Goal: Navigation & Orientation: Find specific page/section

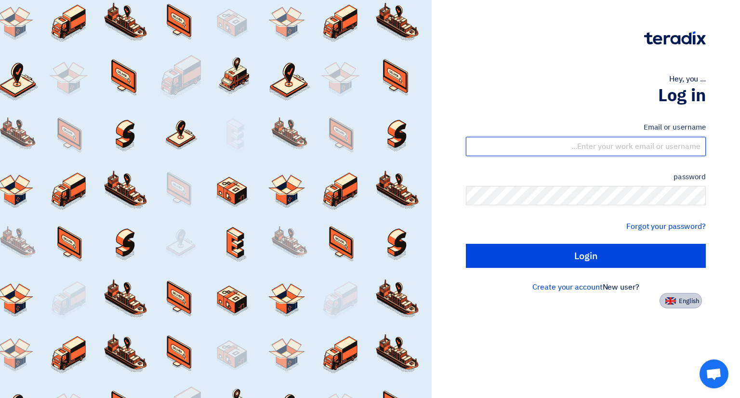
type input "[EMAIL_ADDRESS][DOMAIN_NAME]"
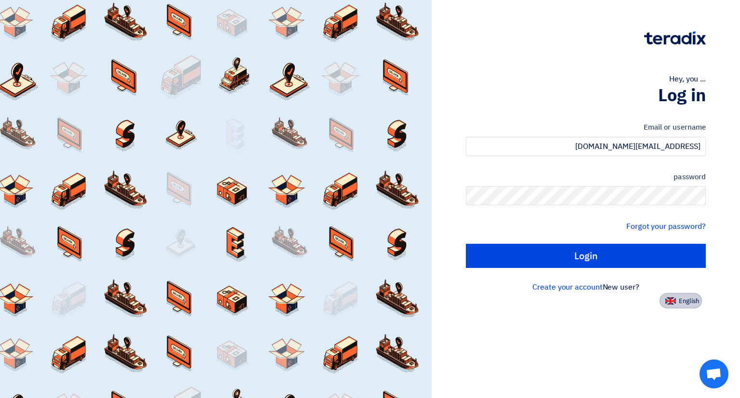
click at [696, 303] on font "English" at bounding box center [689, 300] width 20 height 9
type input "Sign in"
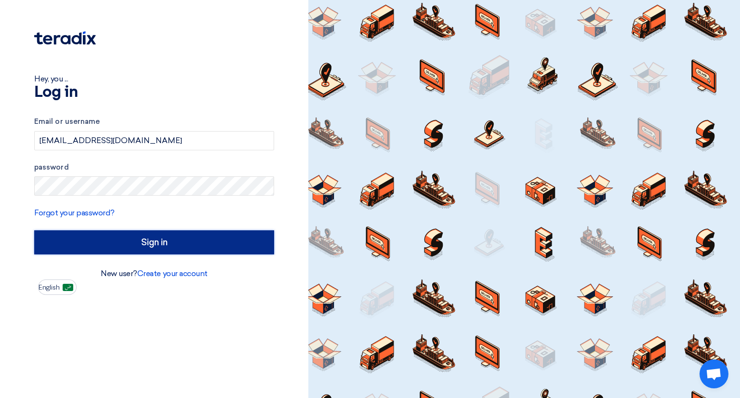
click at [152, 241] on input "Sign in" at bounding box center [154, 242] width 240 height 24
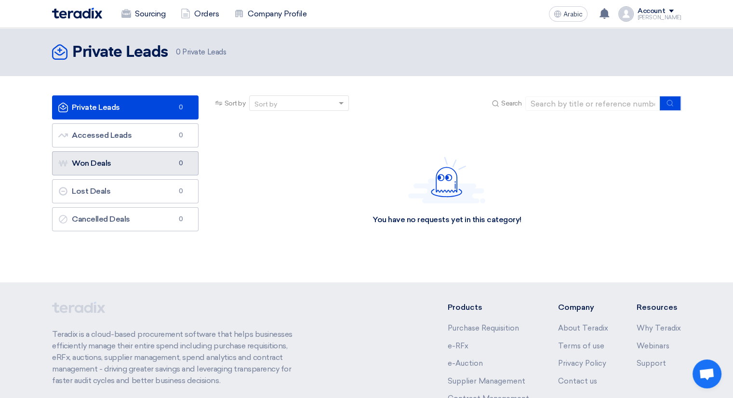
click at [120, 172] on link "Won Deals Won Deals 0" at bounding box center [125, 163] width 147 height 24
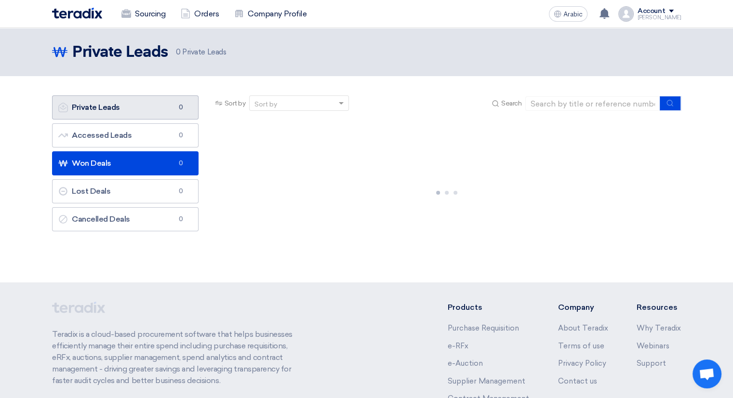
click at [133, 107] on link "Private Leads Private Leads 0" at bounding box center [125, 107] width 147 height 24
